Goal: Task Accomplishment & Management: Manage account settings

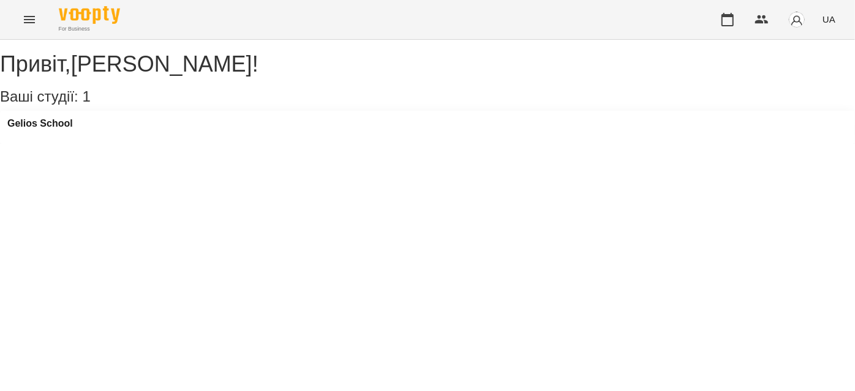
click at [10, 23] on div "For Business UA" at bounding box center [427, 19] width 855 height 39
click at [26, 19] on icon "Menu" at bounding box center [29, 19] width 11 height 7
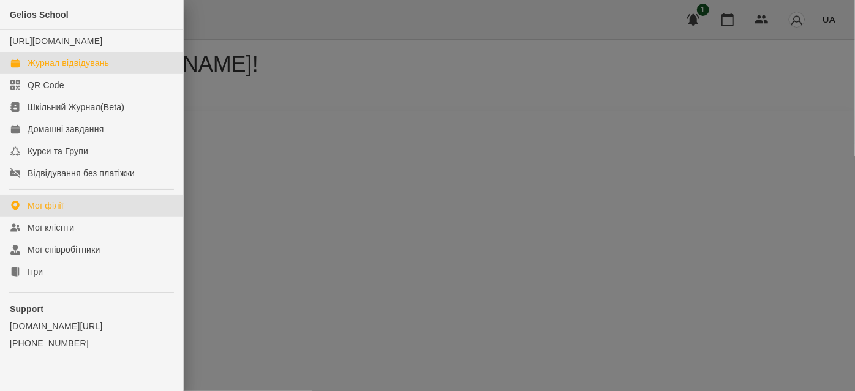
click at [55, 69] on div "Журнал відвідувань" at bounding box center [68, 63] width 81 height 12
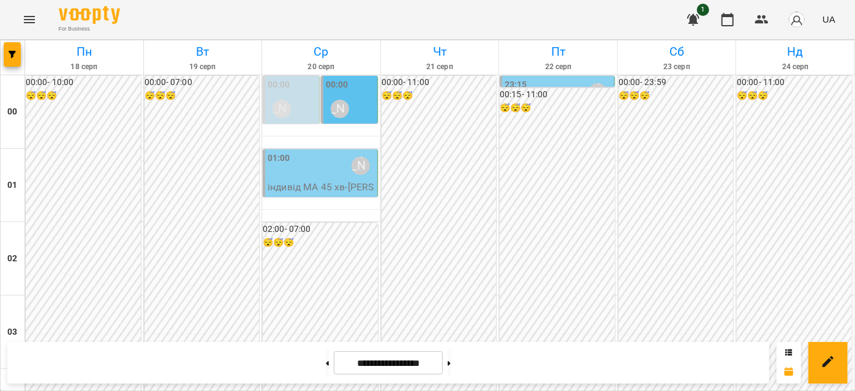
scroll to position [1002, 0]
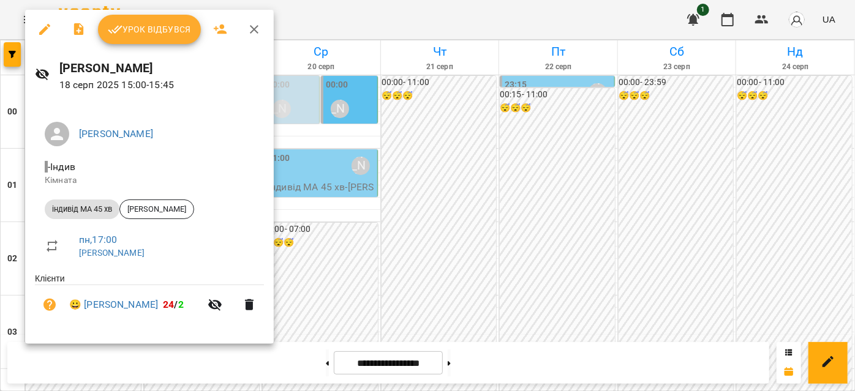
click at [138, 23] on span "Урок відбувся" at bounding box center [149, 29] width 83 height 15
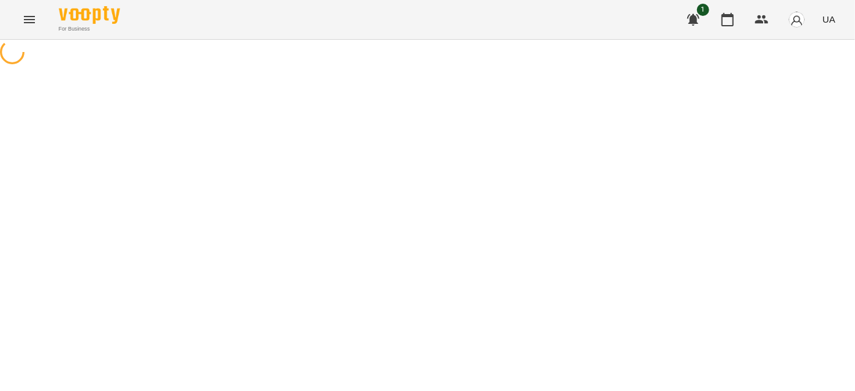
click at [34, 18] on icon "Menu" at bounding box center [29, 19] width 15 height 15
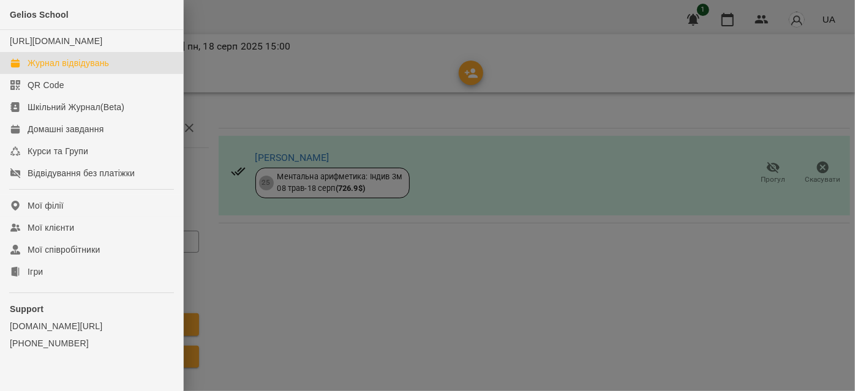
click at [70, 69] on div "Журнал відвідувань" at bounding box center [68, 63] width 81 height 12
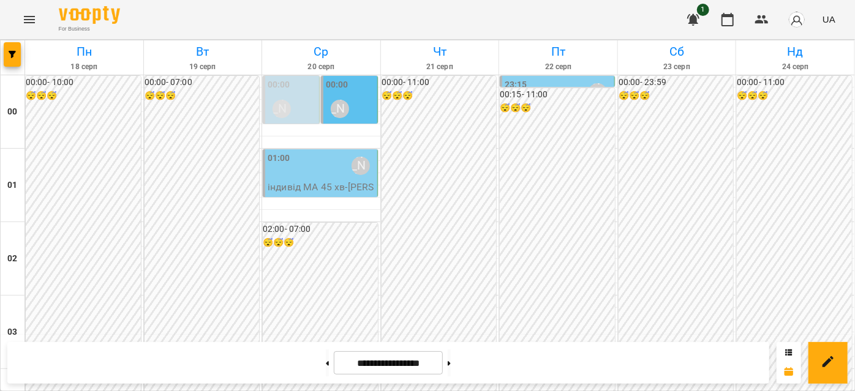
scroll to position [1280, 0]
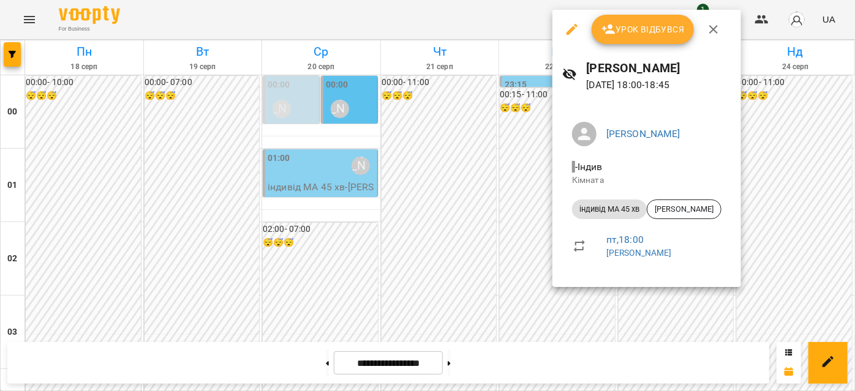
click at [710, 34] on icon "button" at bounding box center [713, 29] width 15 height 15
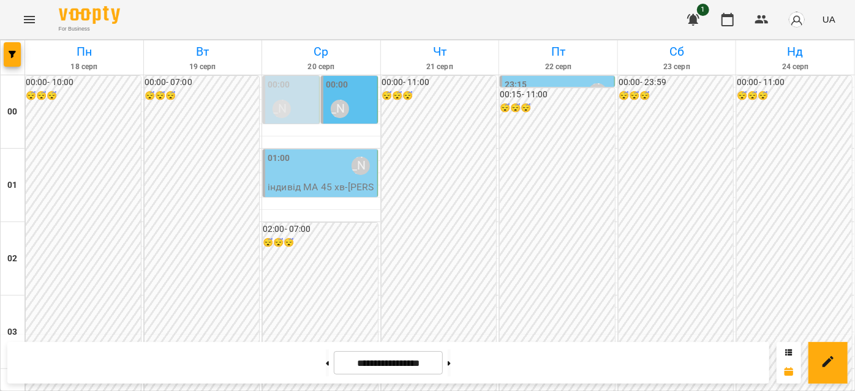
scroll to position [1002, 0]
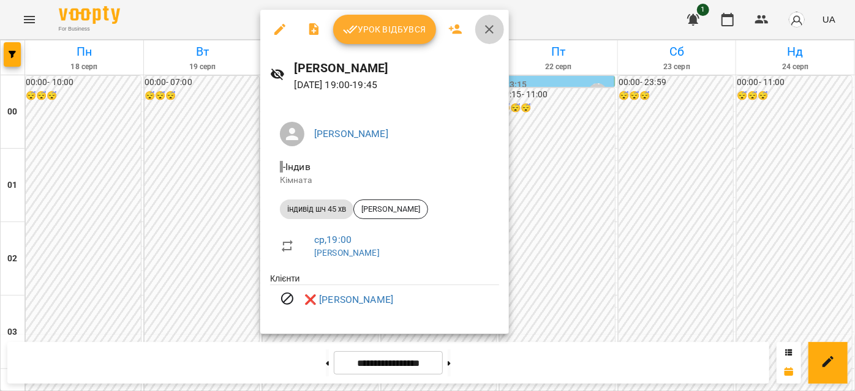
click at [487, 26] on icon "button" at bounding box center [489, 29] width 15 height 15
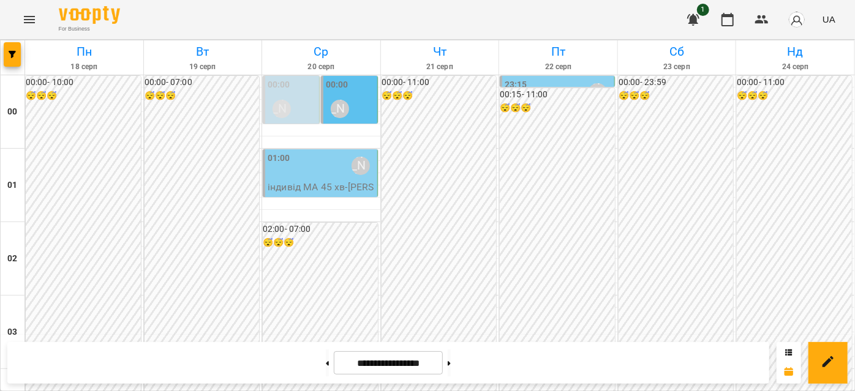
scroll to position [779, 0]
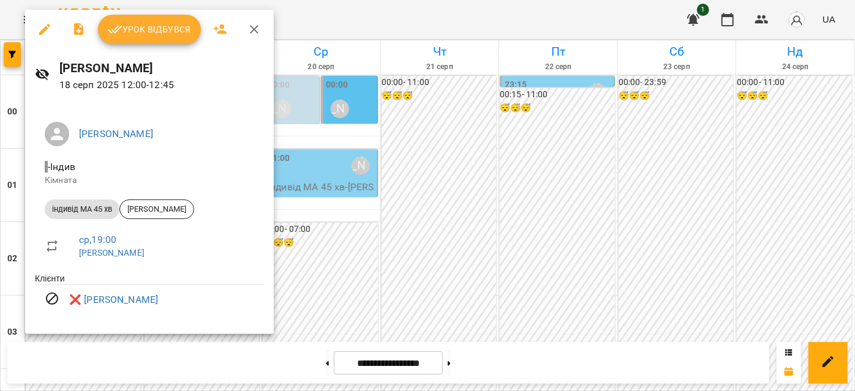
click at [249, 28] on icon "button" at bounding box center [254, 29] width 15 height 15
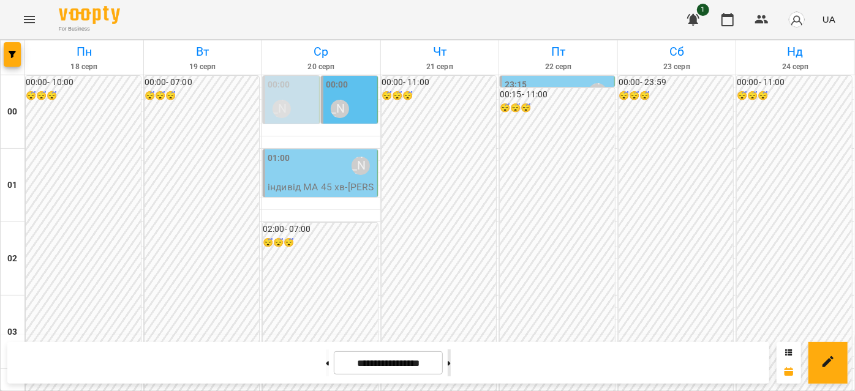
click at [451, 359] on button at bounding box center [449, 363] width 3 height 27
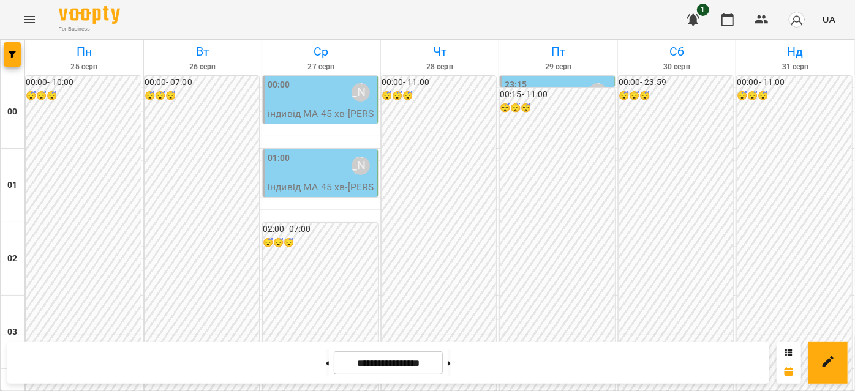
scroll to position [1225, 0]
click at [326, 366] on button at bounding box center [327, 363] width 3 height 27
type input "**********"
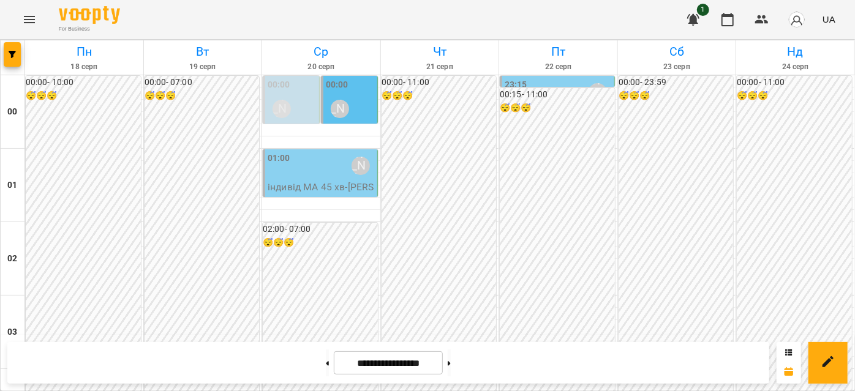
scroll to position [1335, 0]
